Goal: Task Accomplishment & Management: Manage account settings

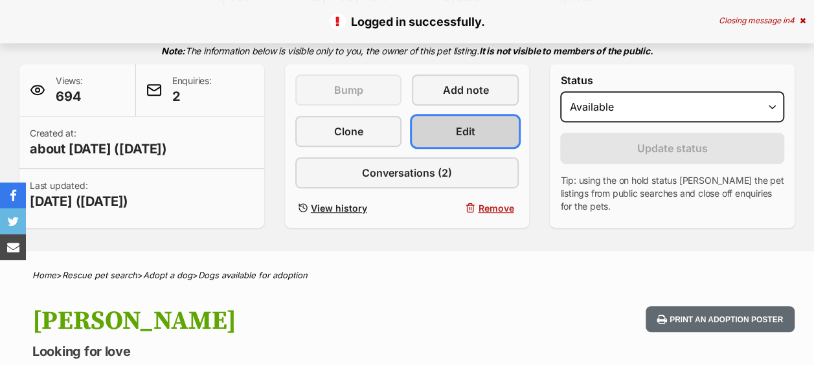
click at [460, 139] on link "Edit" at bounding box center [465, 131] width 107 height 31
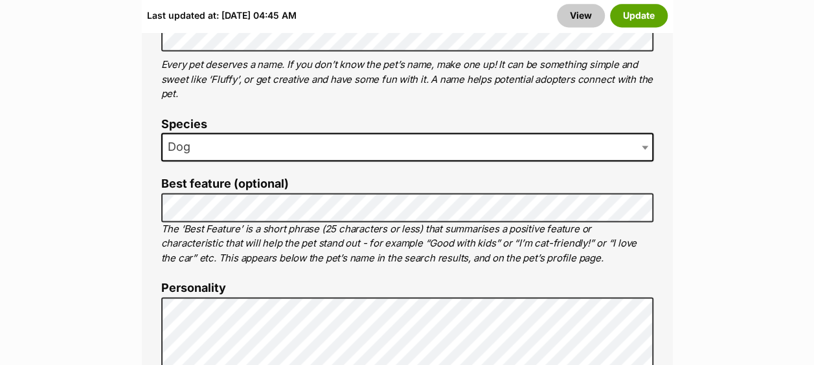
scroll to position [1071, 0]
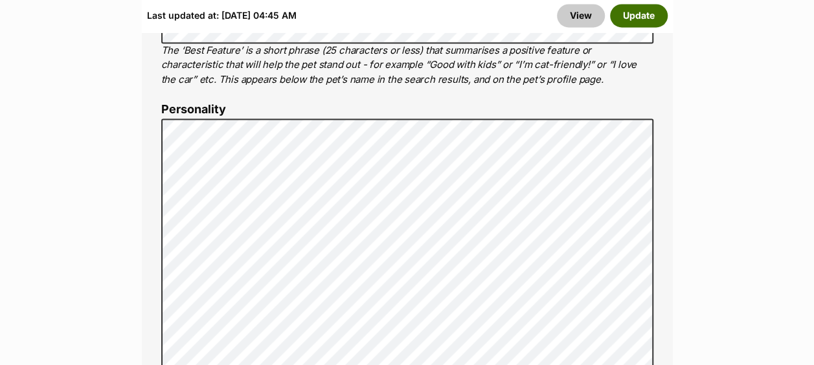
click at [638, 13] on button "Update" at bounding box center [639, 16] width 58 height 23
